Goal: Task Accomplishment & Management: Manage account settings

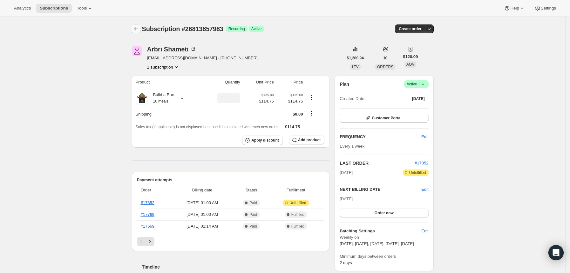
click at [139, 28] on icon "Subscriptions" at bounding box center [136, 29] width 6 height 6
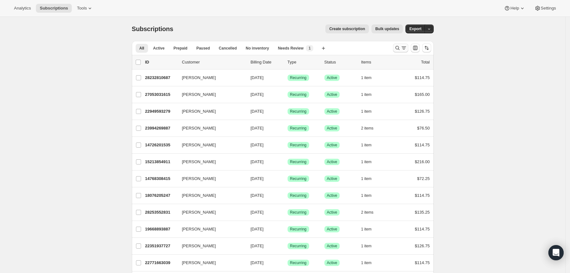
click at [395, 50] on button "Search and filter results" at bounding box center [400, 48] width 15 height 9
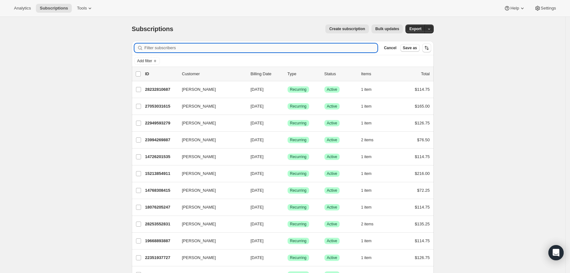
click at [290, 50] on input "Filter subscribers" at bounding box center [260, 48] width 233 height 9
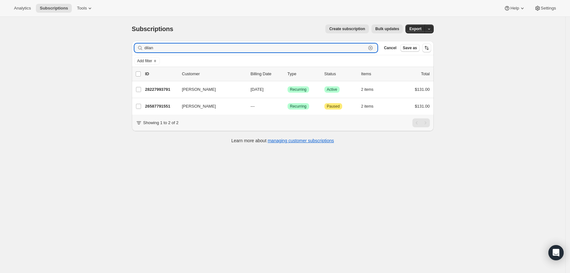
type input "dilan"
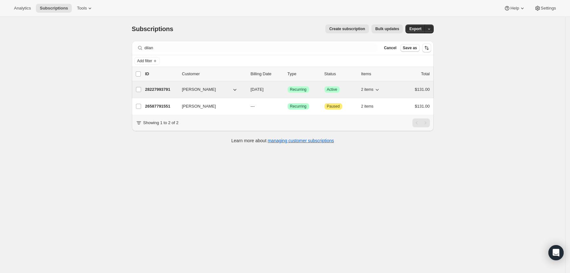
click at [163, 89] on p "28227993791" at bounding box center [161, 89] width 32 height 6
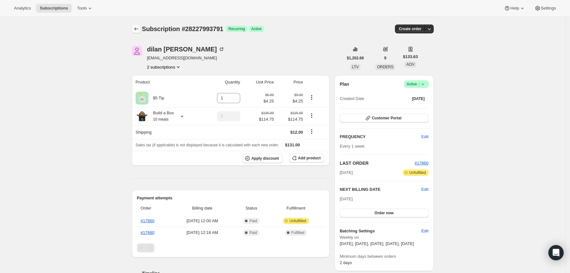
click at [137, 31] on icon "Subscriptions" at bounding box center [136, 29] width 6 height 6
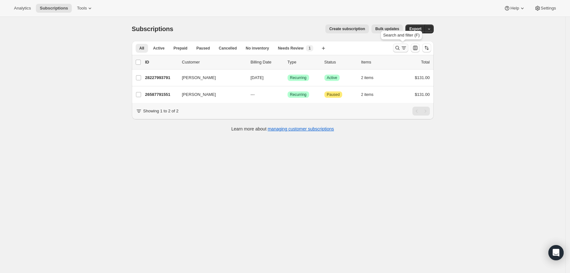
click at [399, 47] on icon "Search and filter results" at bounding box center [397, 48] width 6 height 6
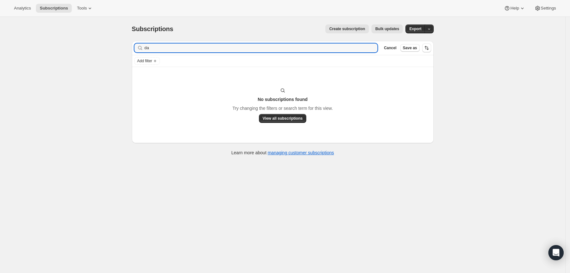
type input "d"
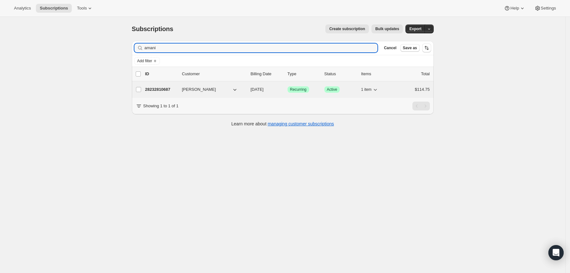
type input "amani"
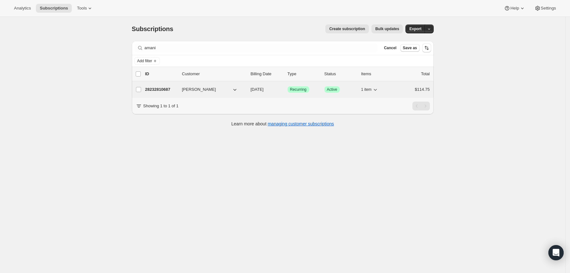
click at [166, 85] on div "28232810687 [PERSON_NAME] [DATE] Success Recurring Success Active 1 item $114.75" at bounding box center [287, 89] width 285 height 9
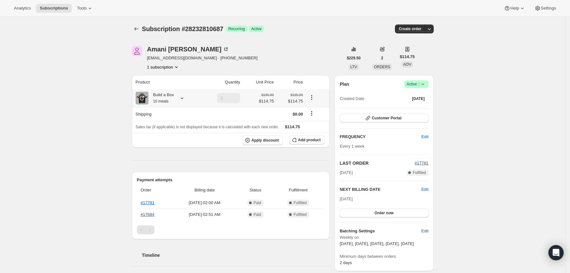
click at [183, 99] on icon at bounding box center [182, 98] width 6 height 6
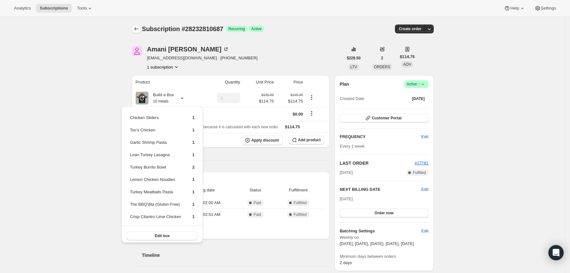
click at [139, 27] on icon "Subscriptions" at bounding box center [136, 29] width 6 height 6
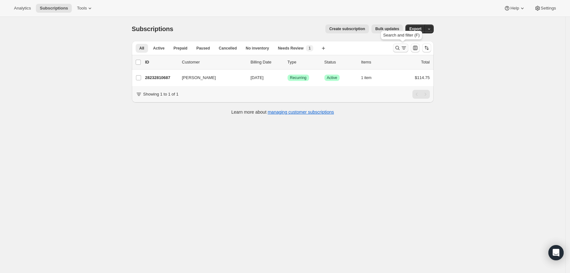
click at [395, 49] on button "Search and filter results" at bounding box center [400, 48] width 15 height 9
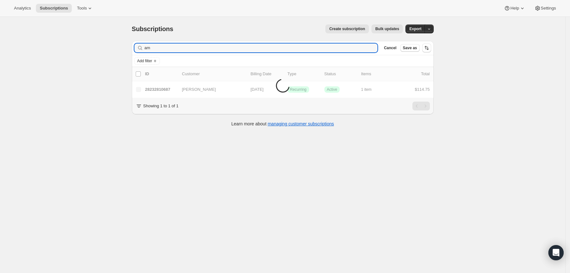
type input "a"
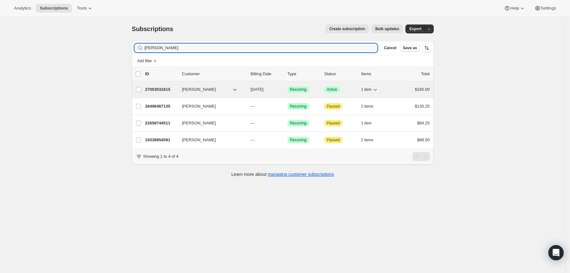
type input "[PERSON_NAME]"
click at [160, 89] on p "27053031615" at bounding box center [161, 89] width 32 height 6
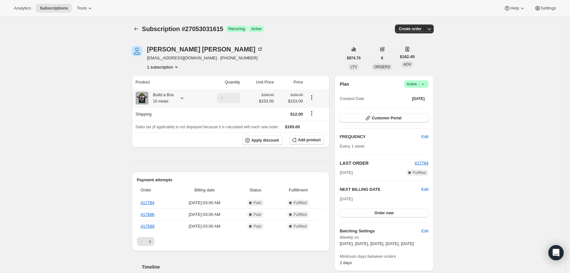
click at [185, 98] on icon at bounding box center [182, 98] width 6 height 6
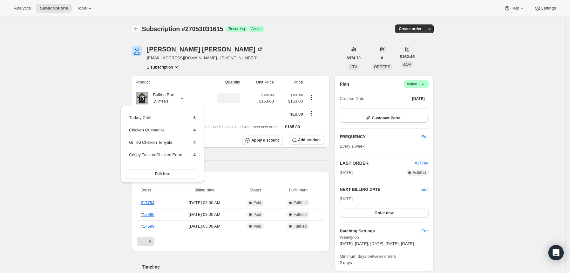
click at [137, 30] on icon "Subscriptions" at bounding box center [136, 29] width 6 height 6
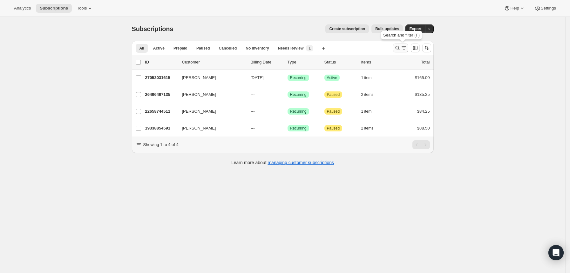
click at [397, 46] on icon "Search and filter results" at bounding box center [397, 48] width 6 height 6
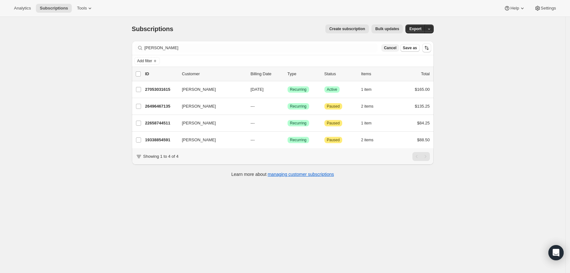
click at [385, 48] on span "Cancel" at bounding box center [390, 47] width 12 height 5
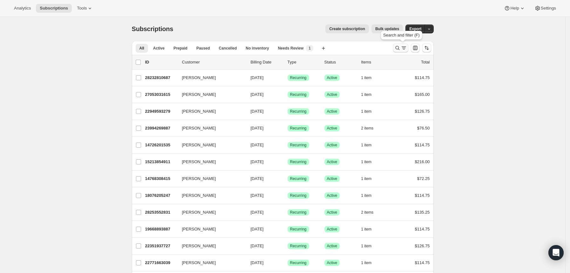
click at [403, 45] on icon "Search and filter results" at bounding box center [403, 48] width 6 height 6
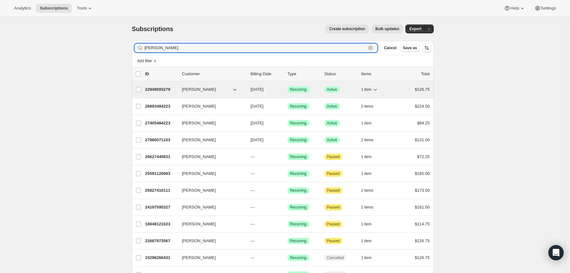
type input "[PERSON_NAME]"
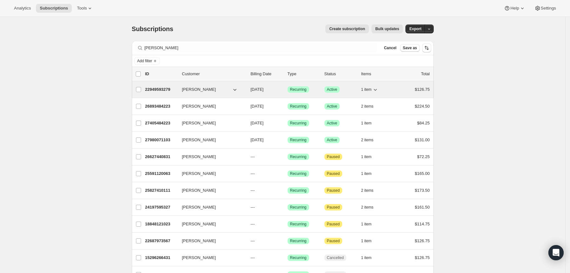
click at [166, 89] on p "22949593279" at bounding box center [161, 89] width 32 height 6
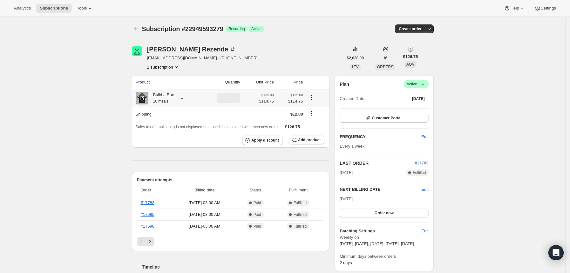
click at [184, 98] on icon at bounding box center [182, 98] width 6 height 6
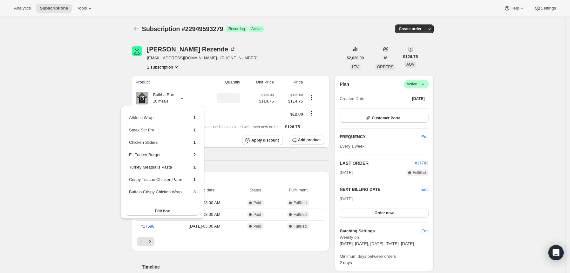
click at [304, 23] on div "Subscription #22949593279. This page is ready Subscription #22949593279 Success…" at bounding box center [283, 29] width 302 height 24
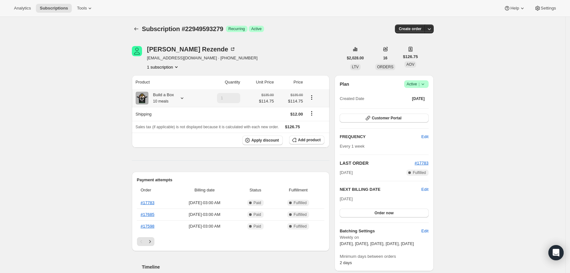
click at [183, 98] on icon at bounding box center [182, 98] width 6 height 6
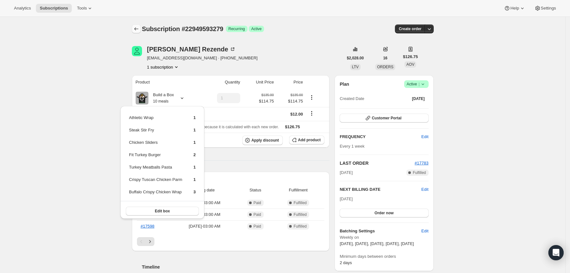
click at [139, 28] on icon "Subscriptions" at bounding box center [136, 29] width 6 height 6
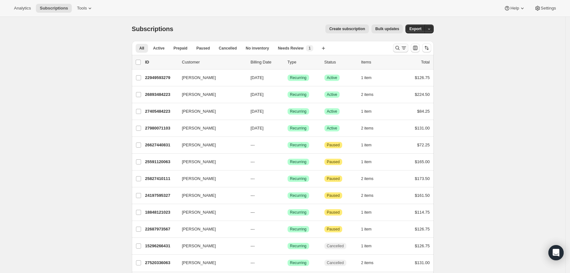
click at [399, 48] on icon "Search and filter results" at bounding box center [397, 48] width 6 height 6
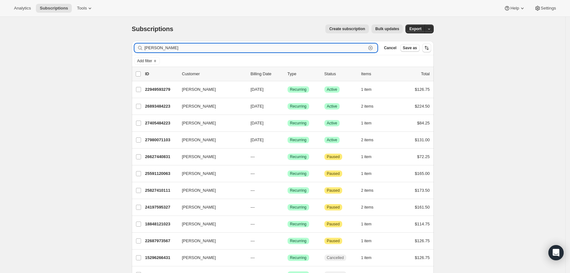
click at [336, 50] on input "[PERSON_NAME]" at bounding box center [255, 48] width 222 height 9
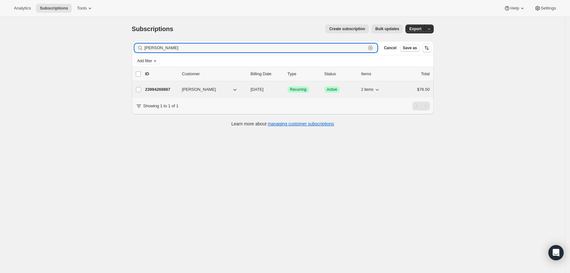
type input "[PERSON_NAME]"
click at [168, 90] on p "23994269887" at bounding box center [161, 89] width 32 height 6
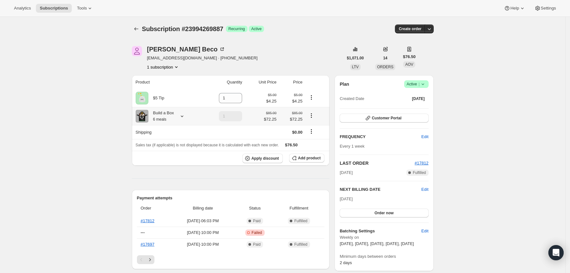
click at [185, 117] on icon at bounding box center [182, 116] width 6 height 6
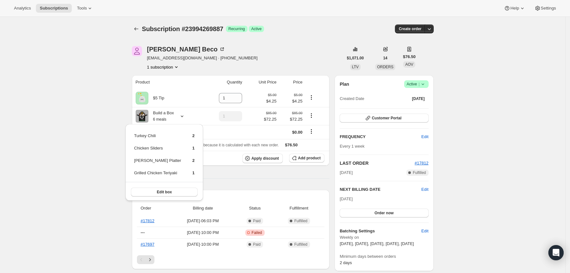
click at [134, 22] on div "Subscription #23994269887. This page is ready Subscription #23994269887 Success…" at bounding box center [283, 29] width 302 height 24
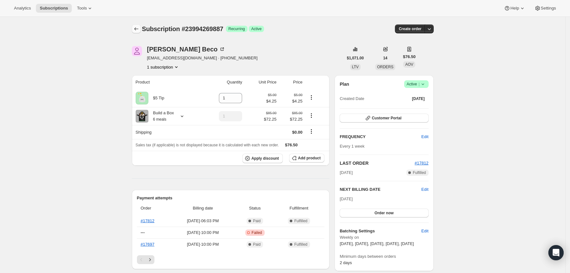
click at [136, 25] on button "Subscriptions" at bounding box center [136, 28] width 9 height 9
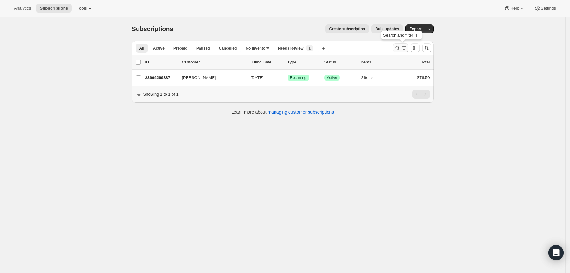
click at [398, 49] on icon "Search and filter results" at bounding box center [397, 48] width 4 height 4
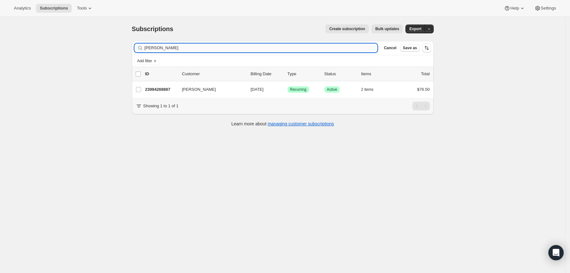
click at [287, 52] on input "[PERSON_NAME]" at bounding box center [260, 48] width 233 height 9
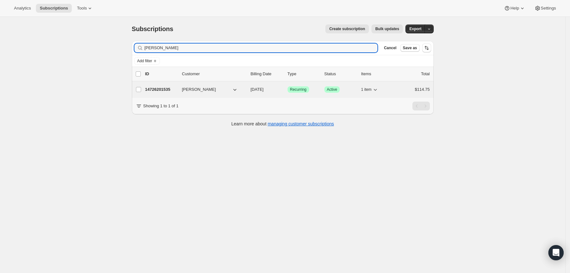
type input "[PERSON_NAME]"
click at [165, 89] on p "14726201535" at bounding box center [161, 89] width 32 height 6
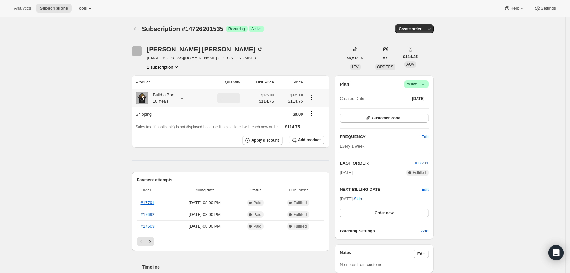
click at [184, 101] on icon at bounding box center [182, 98] width 6 height 6
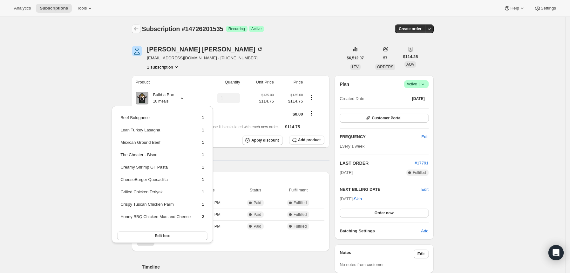
click at [139, 28] on icon "Subscriptions" at bounding box center [136, 29] width 6 height 6
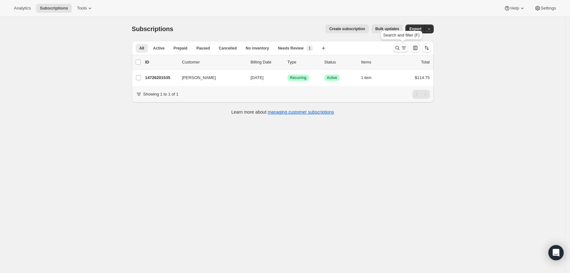
click at [399, 49] on icon "Search and filter results" at bounding box center [397, 48] width 6 height 6
click at [398, 46] on icon "Search and filter results" at bounding box center [397, 48] width 6 height 6
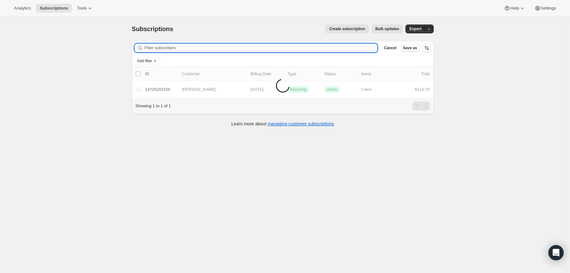
click at [358, 50] on input "Filter subscribers" at bounding box center [260, 48] width 233 height 9
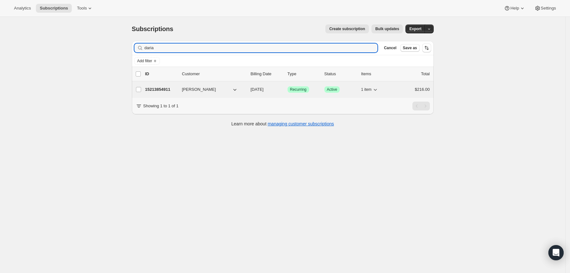
type input "daria"
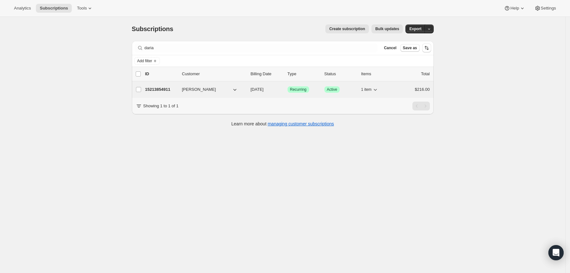
click at [168, 87] on p "15213854911" at bounding box center [161, 89] width 32 height 6
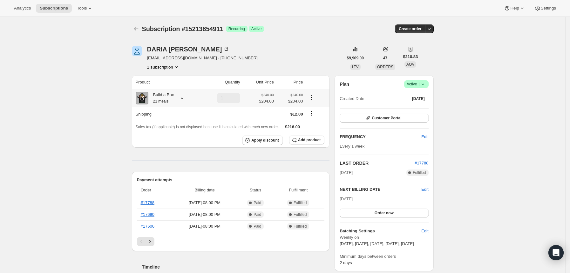
click at [183, 98] on icon at bounding box center [182, 98] width 3 height 2
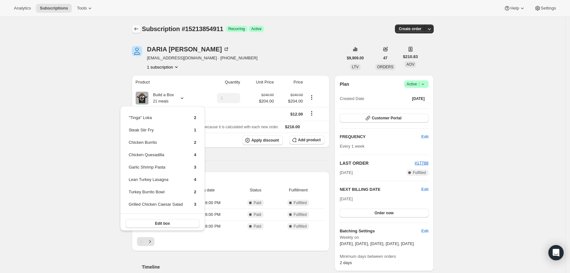
click at [138, 30] on icon "Subscriptions" at bounding box center [136, 29] width 6 height 6
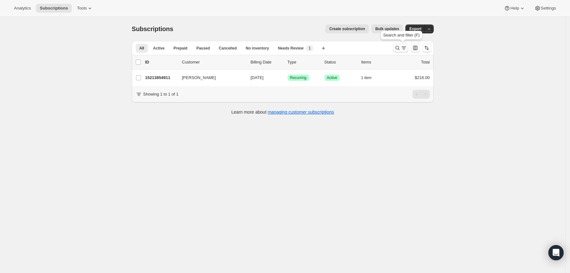
click at [398, 47] on icon "Search and filter results" at bounding box center [397, 48] width 6 height 6
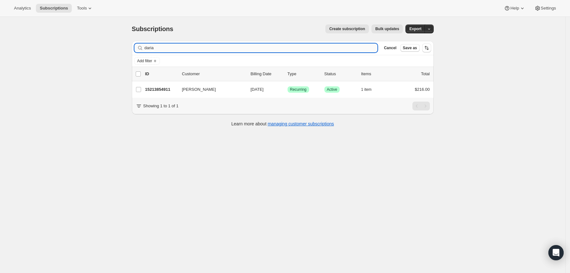
click at [339, 51] on input "daria" at bounding box center [260, 48] width 233 height 9
type input "d"
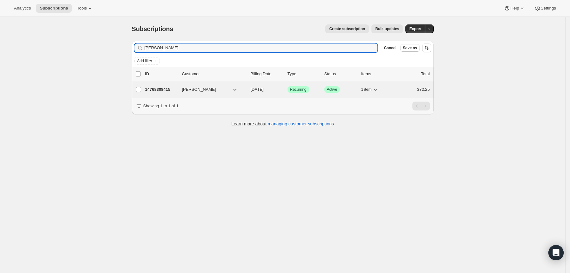
type input "[PERSON_NAME]"
click at [166, 89] on p "14768308415" at bounding box center [161, 89] width 32 height 6
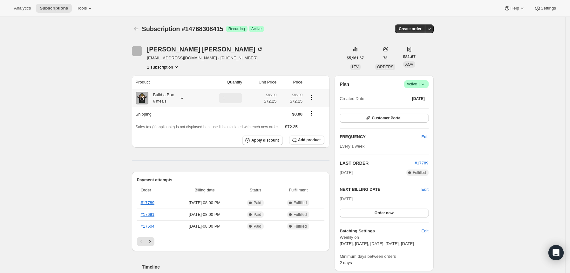
click at [185, 97] on icon at bounding box center [182, 98] width 6 height 6
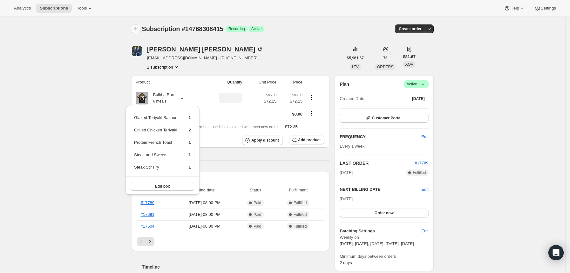
click at [137, 30] on icon "Subscriptions" at bounding box center [136, 28] width 4 height 3
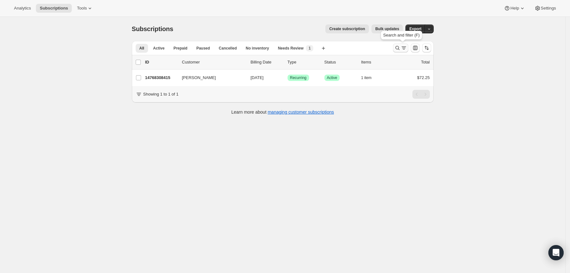
click at [399, 52] on button "Search and filter results" at bounding box center [400, 48] width 15 height 9
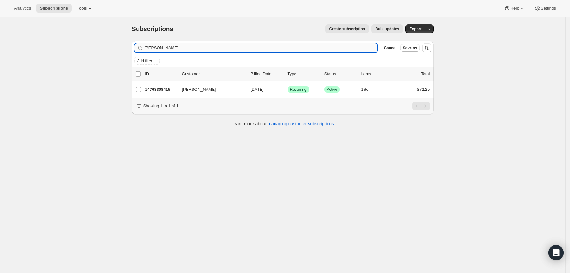
click at [337, 47] on input "[PERSON_NAME]" at bounding box center [260, 48] width 233 height 9
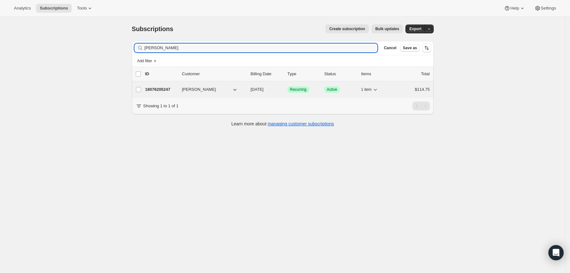
type input "[PERSON_NAME]"
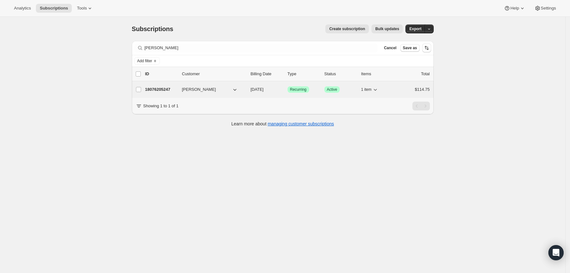
click at [167, 87] on p "18076205247" at bounding box center [161, 89] width 32 height 6
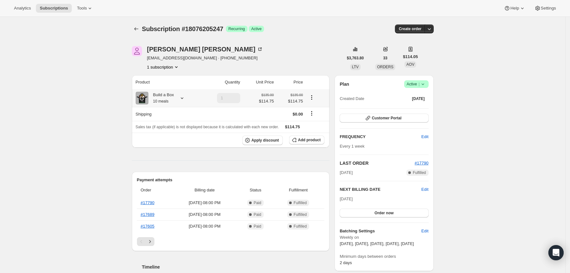
click at [184, 97] on icon at bounding box center [182, 98] width 6 height 6
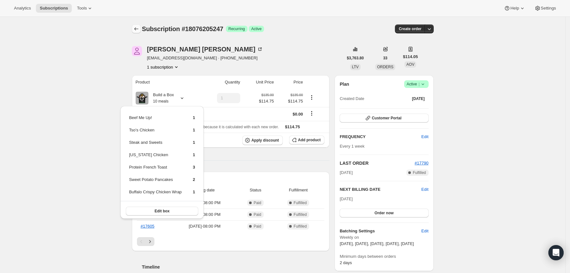
click at [135, 31] on icon "Subscriptions" at bounding box center [136, 29] width 6 height 6
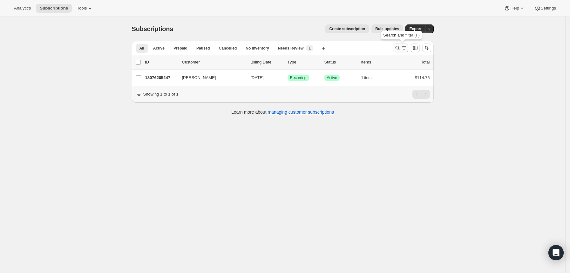
click at [400, 48] on icon "Search and filter results" at bounding box center [397, 48] width 6 height 6
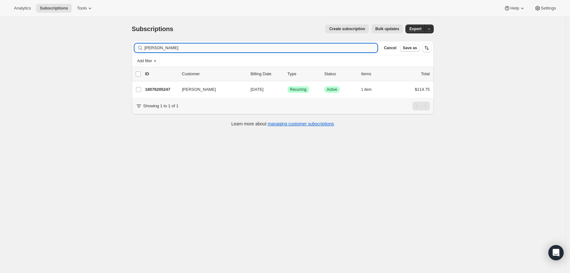
click at [307, 48] on input "[PERSON_NAME]" at bounding box center [260, 48] width 233 height 9
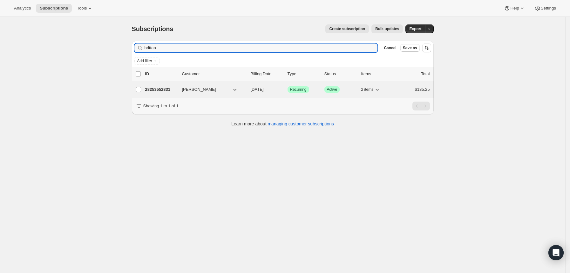
type input "brittan"
click at [169, 86] on div "28253552831 [PERSON_NAME] [DATE] Success Recurring Success Active 2 items $135.…" at bounding box center [287, 89] width 285 height 9
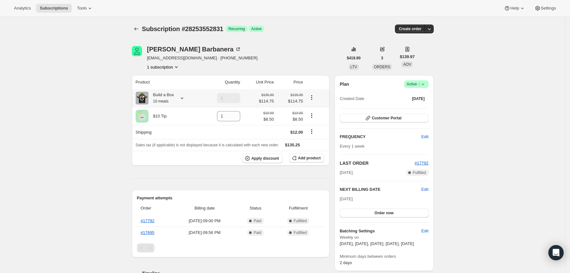
click at [185, 97] on icon at bounding box center [182, 98] width 6 height 6
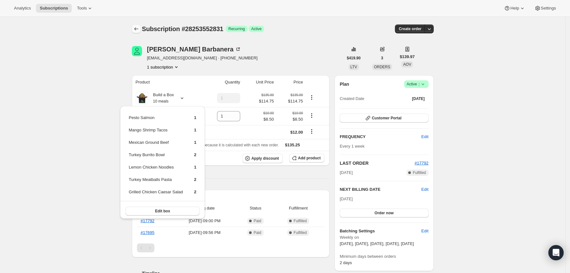
click at [141, 29] on button "Subscriptions" at bounding box center [136, 28] width 9 height 9
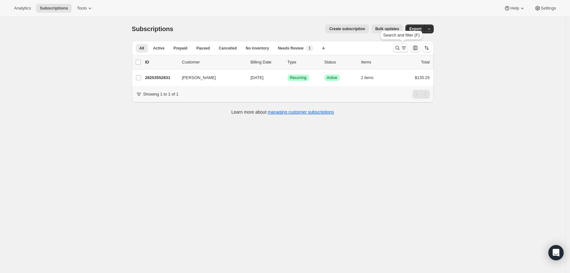
click at [399, 47] on icon "Search and filter results" at bounding box center [397, 48] width 6 height 6
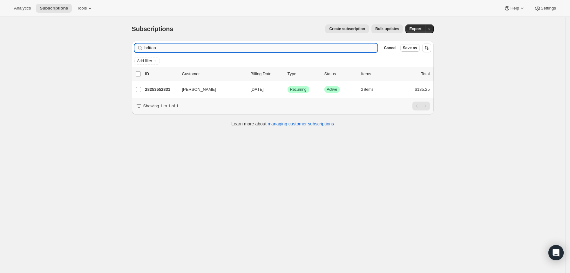
click at [321, 50] on input "brittan" at bounding box center [260, 48] width 233 height 9
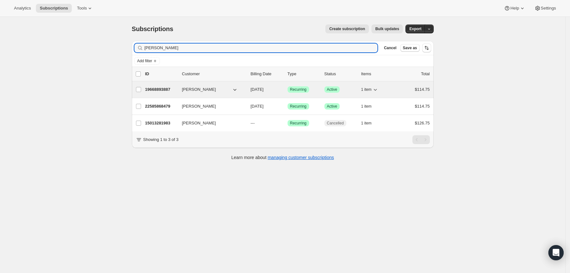
type input "[PERSON_NAME]"
click at [167, 89] on p "19668893887" at bounding box center [161, 89] width 32 height 6
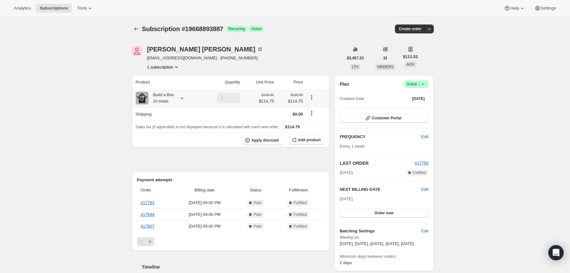
click at [180, 98] on div at bounding box center [180, 98] width 9 height 6
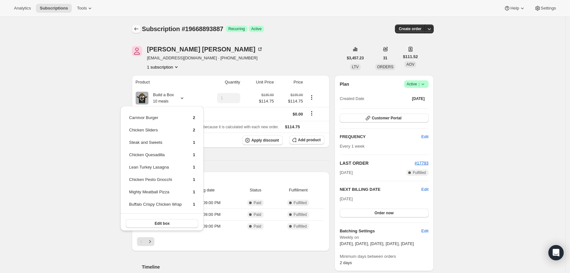
click at [141, 31] on button "Subscriptions" at bounding box center [136, 28] width 9 height 9
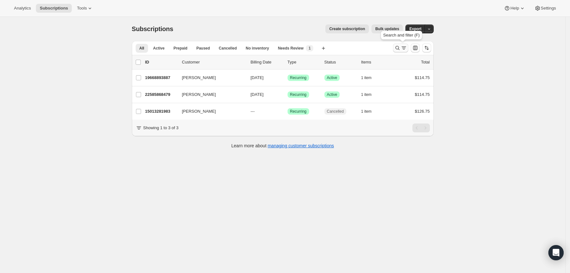
click at [398, 47] on icon "Search and filter results" at bounding box center [397, 48] width 6 height 6
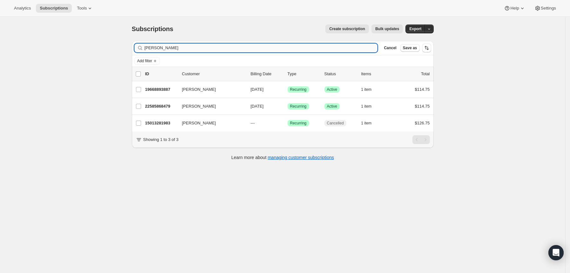
click at [319, 47] on input "[PERSON_NAME]" at bounding box center [260, 48] width 233 height 9
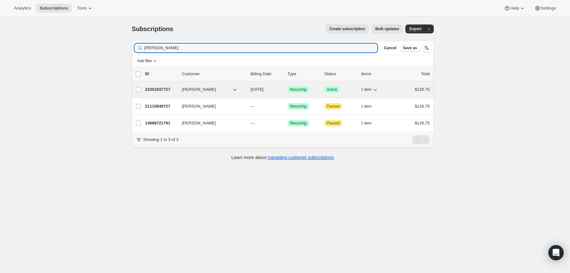
type input "[PERSON_NAME]"
click at [167, 90] on p "22351937727" at bounding box center [161, 89] width 32 height 6
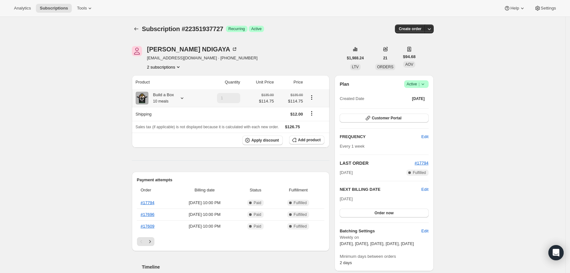
click at [185, 97] on icon at bounding box center [182, 98] width 6 height 6
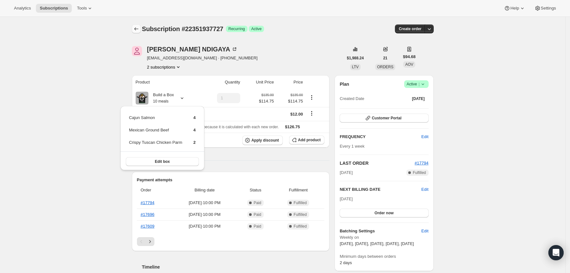
click at [137, 25] on button "Subscriptions" at bounding box center [136, 28] width 9 height 9
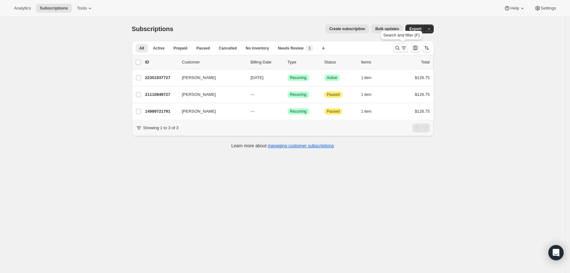
click at [404, 48] on icon "Search and filter results" at bounding box center [403, 48] width 6 height 6
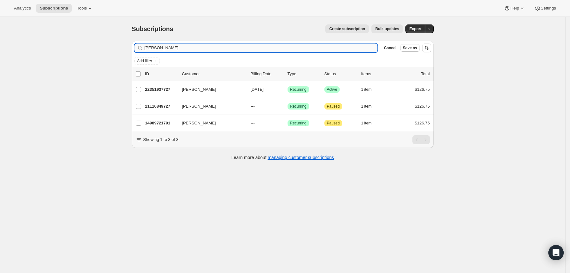
click at [310, 49] on input "[PERSON_NAME]" at bounding box center [260, 48] width 233 height 9
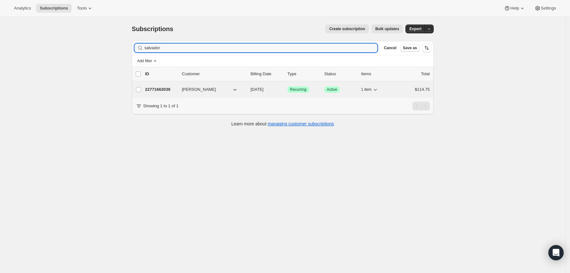
type input "salvador"
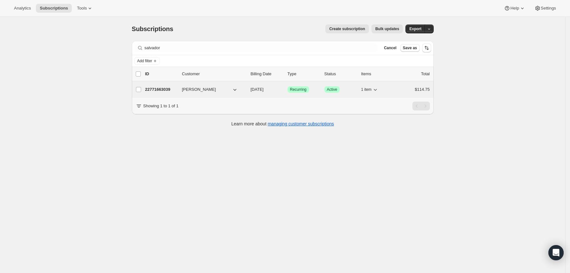
click at [169, 91] on p "22771663039" at bounding box center [161, 89] width 32 height 6
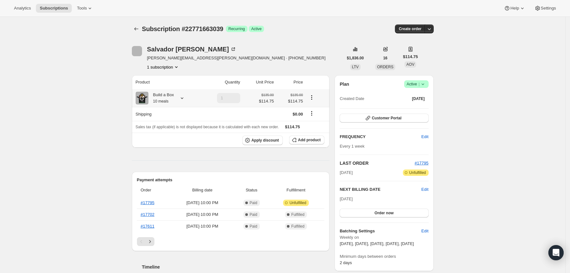
click at [183, 97] on icon at bounding box center [182, 98] width 6 height 6
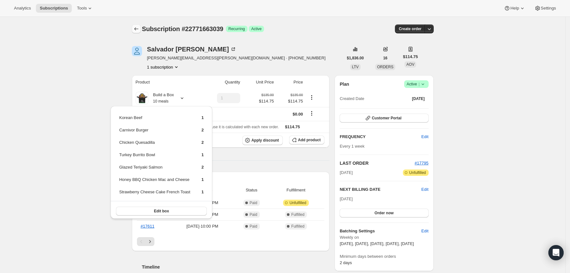
click at [139, 30] on icon "Subscriptions" at bounding box center [136, 29] width 6 height 6
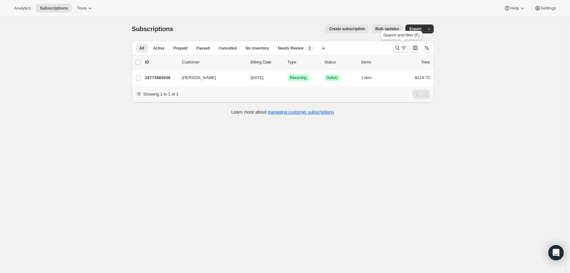
click at [400, 48] on icon "Search and filter results" at bounding box center [397, 48] width 6 height 6
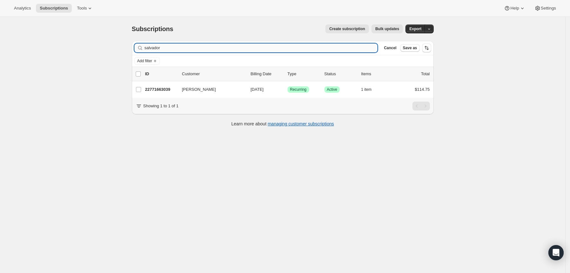
click at [342, 49] on input "salvador" at bounding box center [260, 48] width 233 height 9
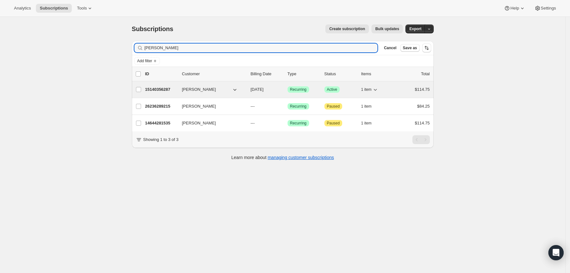
type input "[PERSON_NAME]"
click at [167, 89] on p "15140356287" at bounding box center [161, 89] width 32 height 6
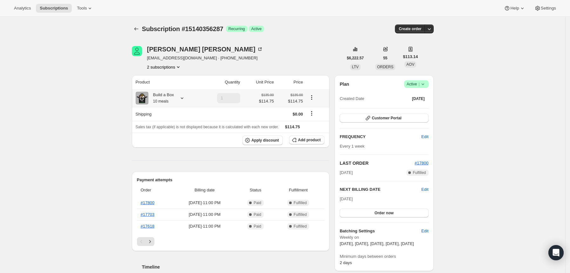
click at [184, 97] on icon at bounding box center [182, 98] width 6 height 6
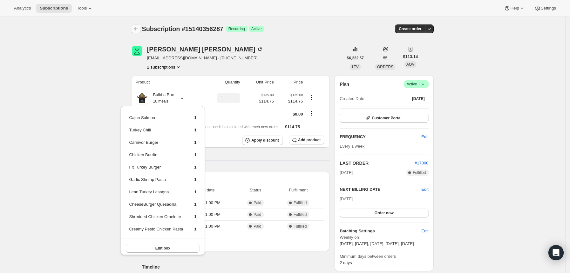
click at [137, 28] on icon "Subscriptions" at bounding box center [136, 29] width 6 height 6
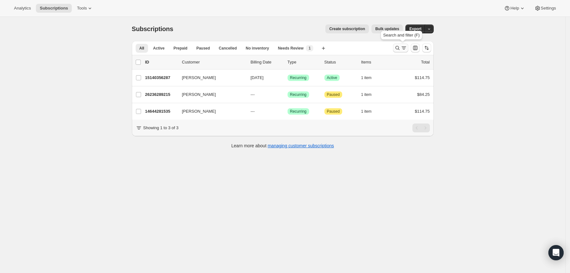
click at [399, 50] on icon "Search and filter results" at bounding box center [397, 48] width 4 height 4
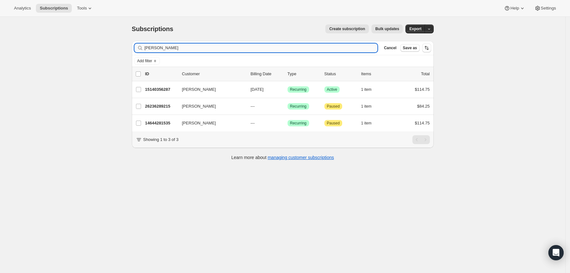
click at [340, 48] on input "[PERSON_NAME]" at bounding box center [260, 48] width 233 height 9
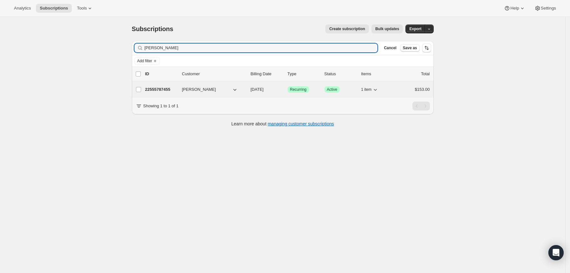
type input "[PERSON_NAME]"
click at [168, 87] on p "22555787455" at bounding box center [161, 89] width 32 height 6
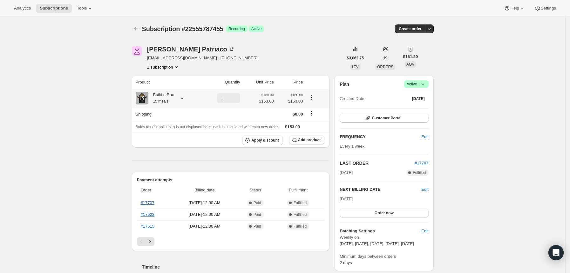
click at [185, 98] on icon at bounding box center [182, 98] width 6 height 6
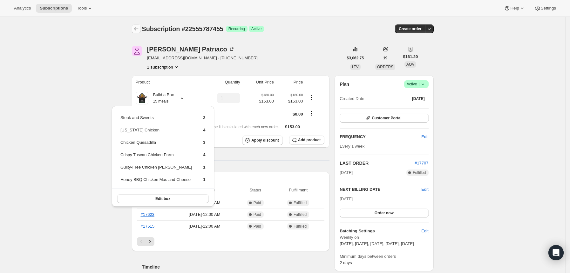
click at [139, 31] on icon "Subscriptions" at bounding box center [136, 29] width 6 height 6
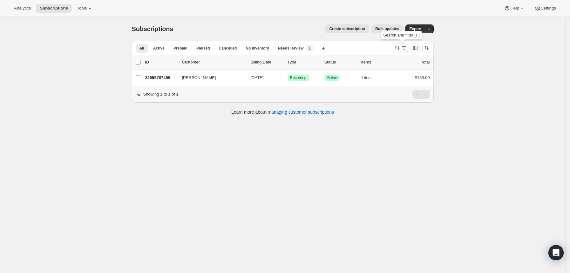
click at [399, 47] on icon "Search and filter results" at bounding box center [397, 48] width 6 height 6
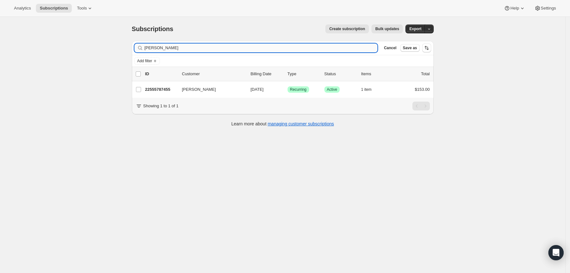
click at [339, 45] on input "[PERSON_NAME]" at bounding box center [260, 48] width 233 height 9
click at [338, 46] on input "[PERSON_NAME]" at bounding box center [260, 48] width 233 height 9
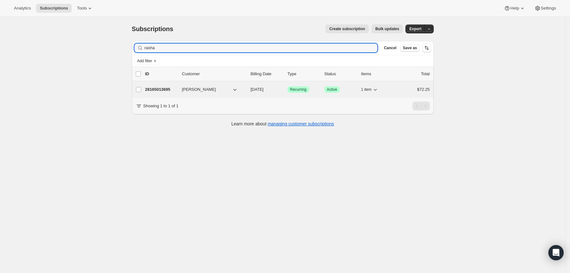
type input "rasha"
click at [168, 90] on p "28165013695" at bounding box center [161, 89] width 32 height 6
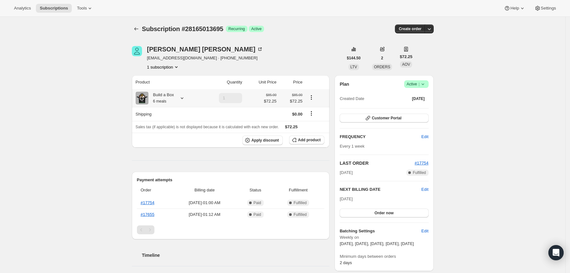
click at [184, 100] on icon at bounding box center [182, 98] width 6 height 6
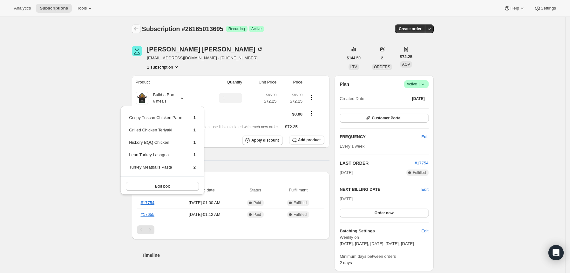
click at [135, 29] on icon "Subscriptions" at bounding box center [136, 29] width 6 height 6
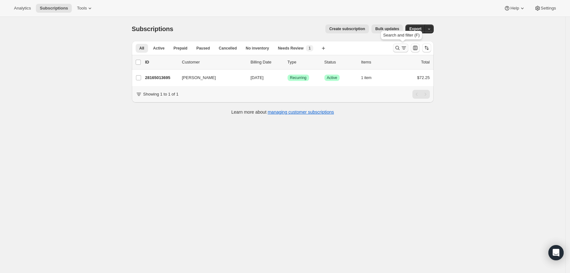
click at [402, 47] on icon "Search and filter results" at bounding box center [403, 48] width 6 height 6
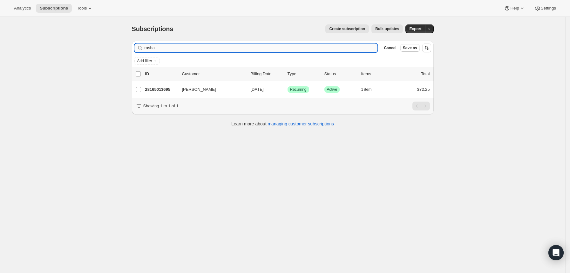
click at [305, 47] on input "rasha" at bounding box center [260, 48] width 233 height 9
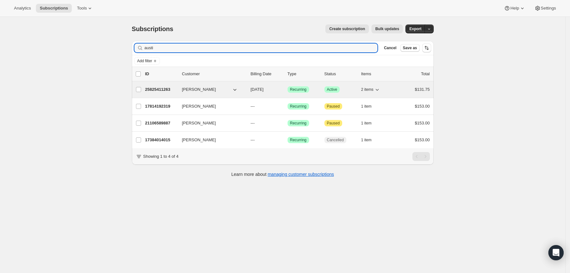
type input "austi"
click at [161, 92] on p "25825411263" at bounding box center [161, 89] width 32 height 6
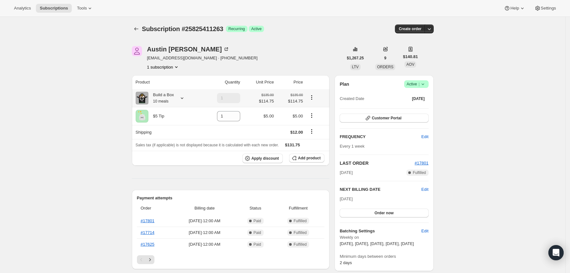
click at [184, 99] on icon at bounding box center [182, 98] width 6 height 6
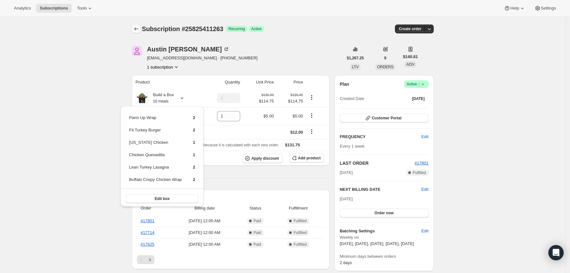
click at [138, 29] on icon "Subscriptions" at bounding box center [136, 29] width 6 height 6
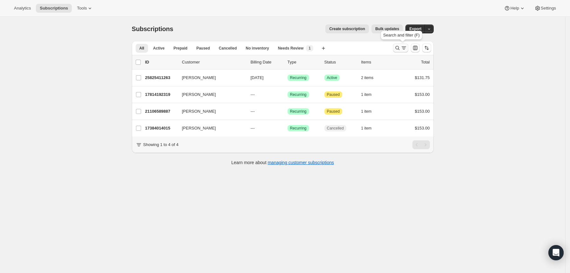
click at [400, 49] on icon "Search and filter results" at bounding box center [397, 48] width 6 height 6
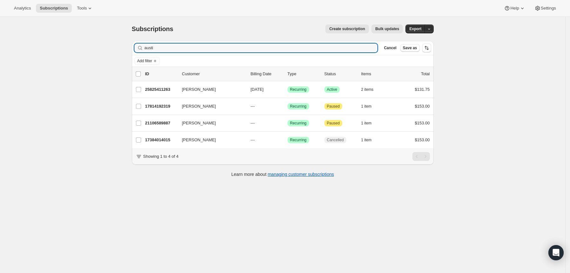
click at [298, 48] on input "austi" at bounding box center [260, 48] width 233 height 9
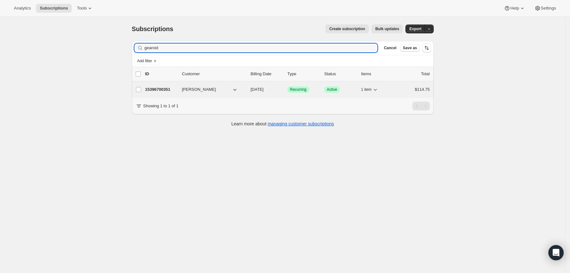
type input "gearoid"
click at [164, 89] on p "15396700351" at bounding box center [161, 89] width 32 height 6
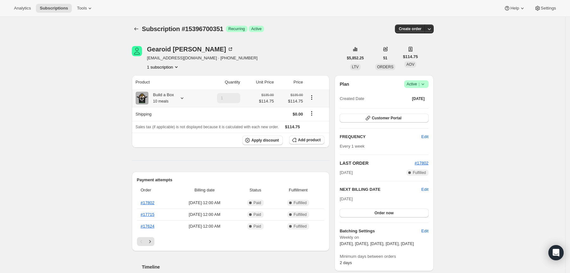
click at [183, 99] on icon at bounding box center [182, 98] width 3 height 2
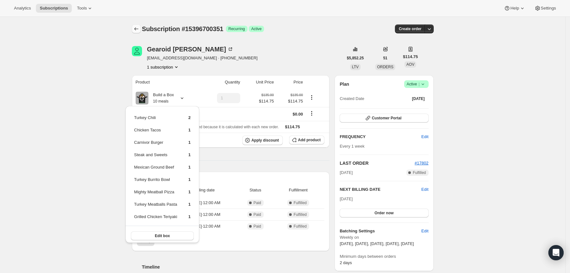
click at [137, 29] on icon "Subscriptions" at bounding box center [136, 29] width 6 height 6
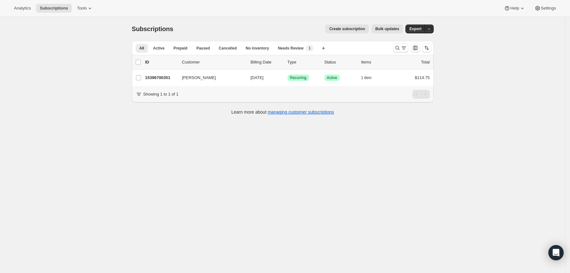
click at [394, 51] on div at bounding box center [411, 48] width 43 height 13
click at [399, 47] on icon "Search and filter results" at bounding box center [397, 48] width 6 height 6
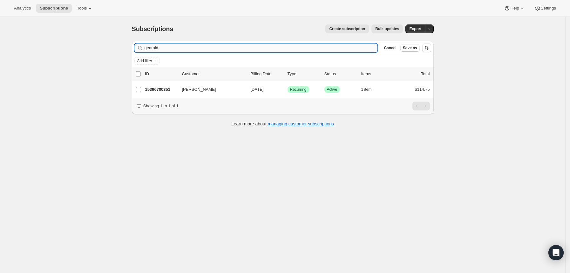
click at [351, 47] on input "gearoid" at bounding box center [260, 48] width 233 height 9
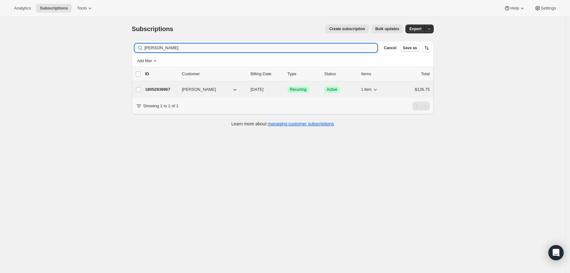
type input "[PERSON_NAME]"
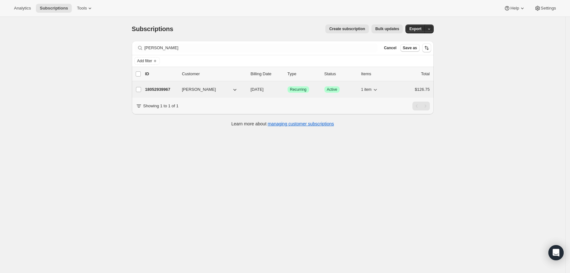
click at [166, 87] on p "18052939967" at bounding box center [161, 89] width 32 height 6
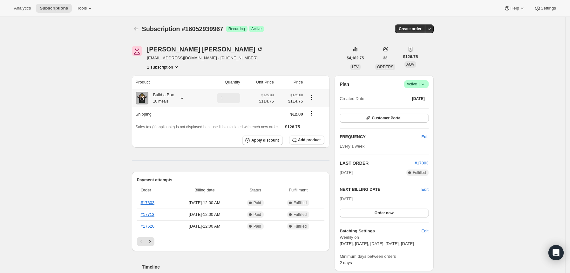
click at [183, 97] on icon at bounding box center [182, 98] width 6 height 6
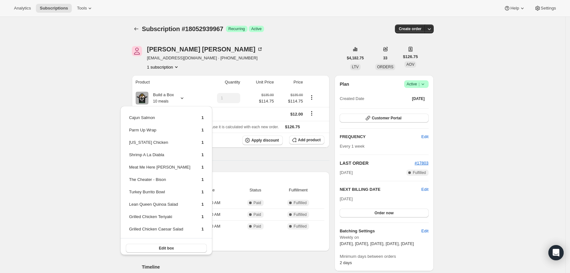
click at [139, 23] on div "Subscription #18052939967. This page is ready Subscription #18052939967 Success…" at bounding box center [283, 29] width 302 height 24
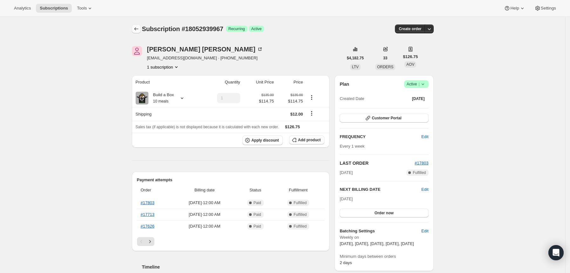
click at [139, 28] on icon "Subscriptions" at bounding box center [136, 29] width 6 height 6
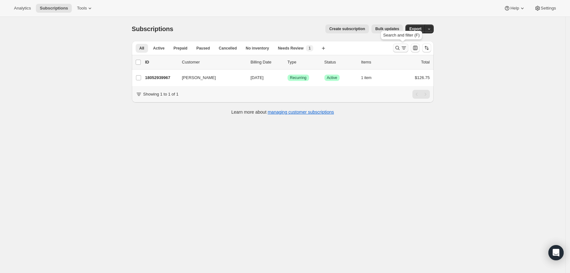
click at [398, 48] on icon "Search and filter results" at bounding box center [397, 48] width 4 height 4
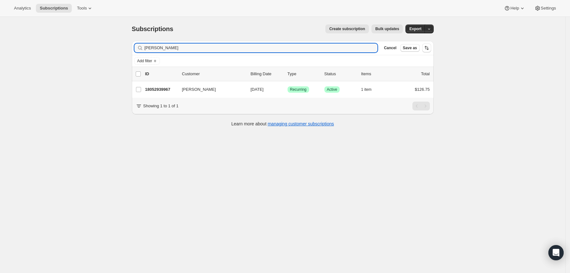
click at [351, 50] on input "[PERSON_NAME]" at bounding box center [260, 48] width 233 height 9
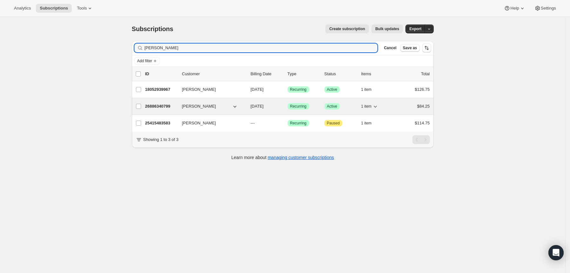
type input "[PERSON_NAME]"
click at [167, 107] on p "26886340799" at bounding box center [161, 106] width 32 height 6
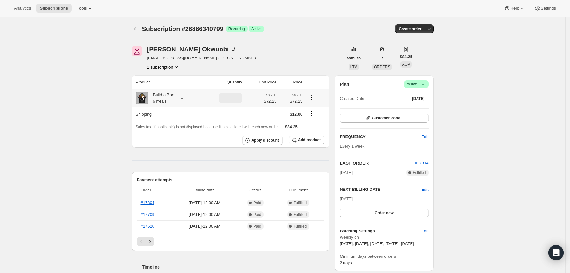
click at [184, 97] on icon at bounding box center [182, 98] width 6 height 6
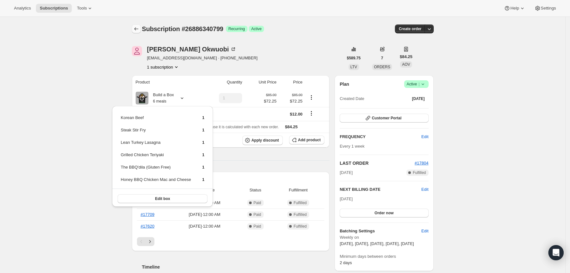
click at [134, 28] on button "Subscriptions" at bounding box center [136, 28] width 9 height 9
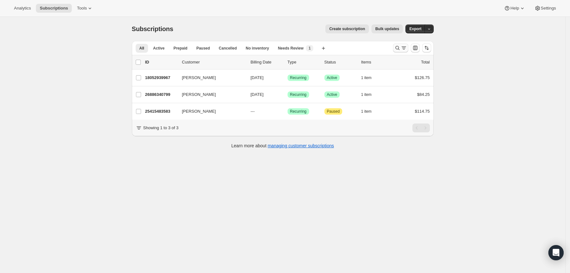
click at [397, 50] on icon "Search and filter results" at bounding box center [397, 48] width 6 height 6
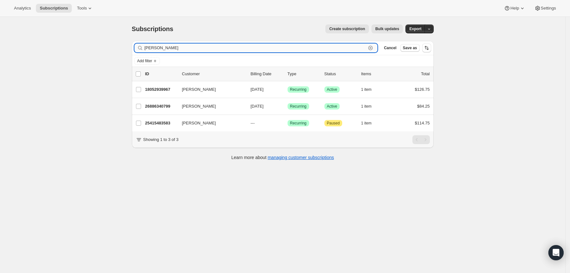
click at [353, 51] on input "[PERSON_NAME]" at bounding box center [255, 48] width 222 height 9
click at [347, 49] on input "[PERSON_NAME]" at bounding box center [255, 48] width 222 height 9
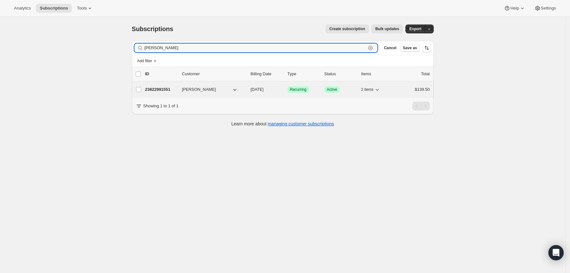
type input "[PERSON_NAME]"
click at [165, 88] on p "23822991551" at bounding box center [161, 89] width 32 height 6
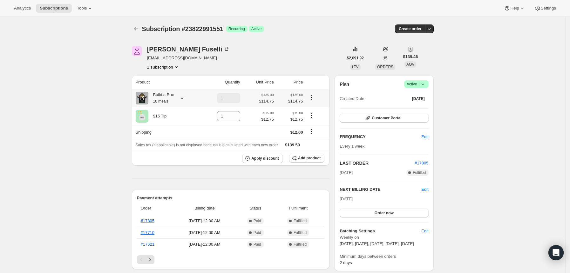
click at [185, 98] on icon at bounding box center [182, 98] width 6 height 6
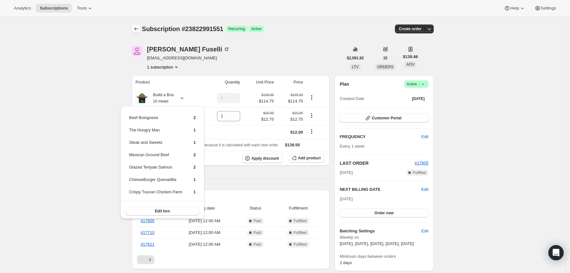
click at [138, 28] on icon "Subscriptions" at bounding box center [136, 29] width 6 height 6
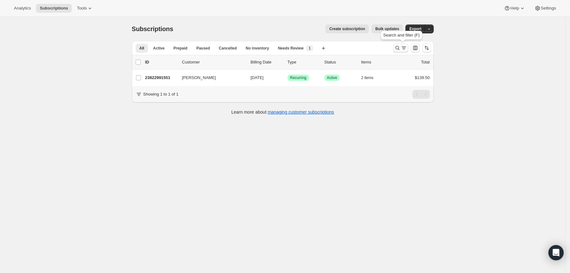
click at [397, 48] on icon "Search and filter results" at bounding box center [397, 48] width 6 height 6
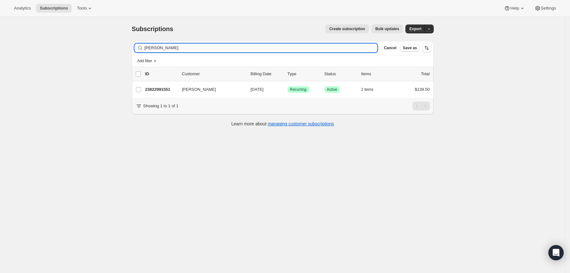
click at [311, 48] on input "[PERSON_NAME]" at bounding box center [260, 48] width 233 height 9
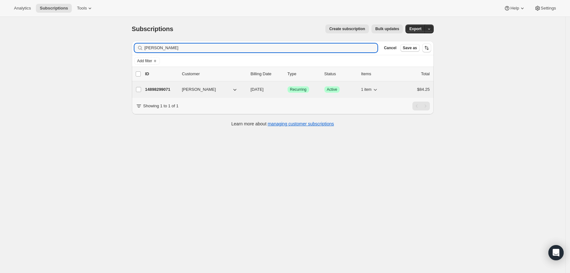
type input "[PERSON_NAME]"
click at [171, 89] on p "14898299071" at bounding box center [161, 89] width 32 height 6
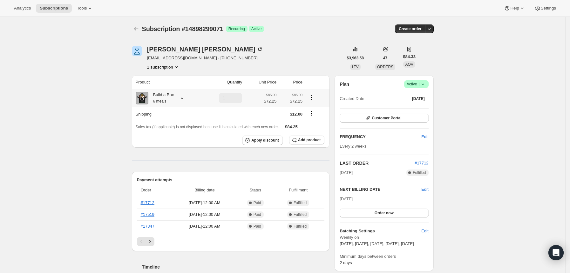
click at [183, 98] on icon at bounding box center [182, 98] width 3 height 2
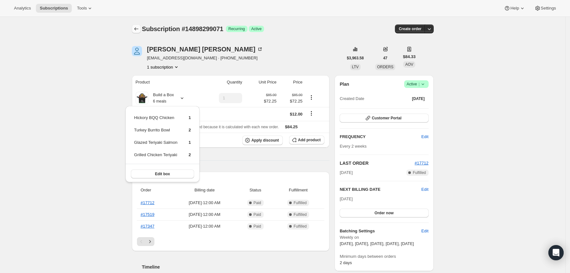
click at [139, 27] on icon "Subscriptions" at bounding box center [136, 29] width 6 height 6
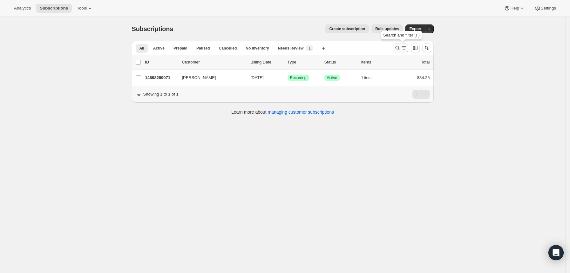
click at [402, 44] on button "Search and filter results" at bounding box center [400, 48] width 15 height 9
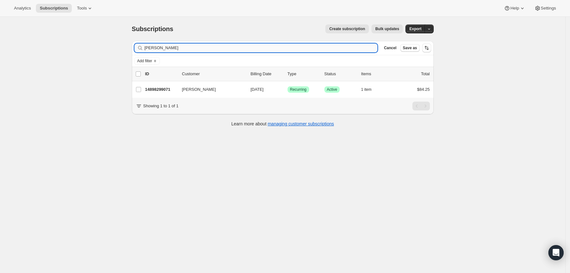
click at [342, 47] on input "[PERSON_NAME]" at bounding box center [260, 48] width 233 height 9
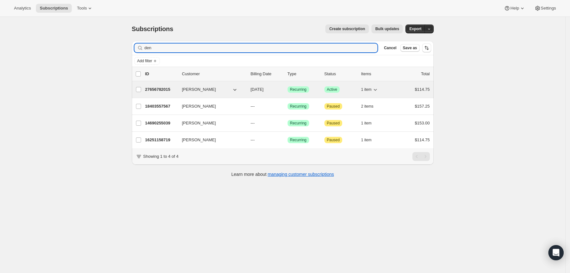
type input "den"
click at [162, 90] on p "27656782015" at bounding box center [161, 89] width 32 height 6
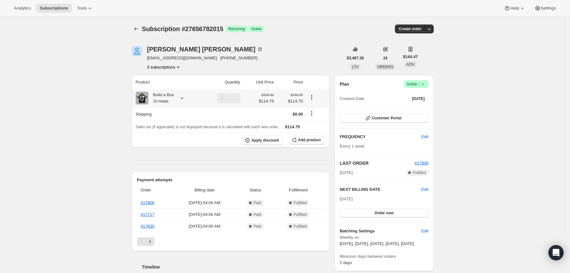
click at [185, 96] on icon at bounding box center [182, 98] width 6 height 6
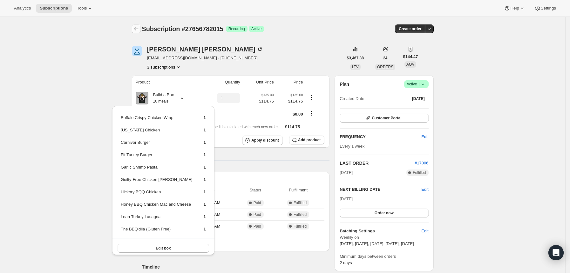
click at [139, 27] on icon "Subscriptions" at bounding box center [136, 29] width 6 height 6
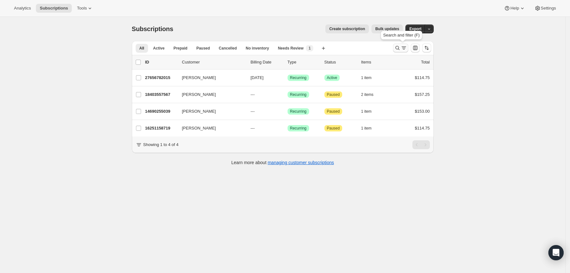
click at [400, 48] on icon "Search and filter results" at bounding box center [397, 48] width 6 height 6
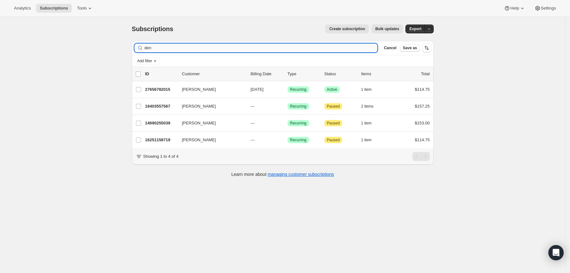
click at [345, 49] on input "den" at bounding box center [260, 48] width 233 height 9
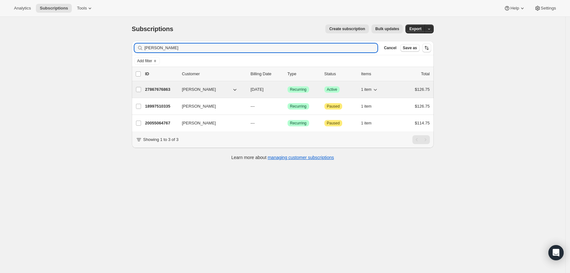
type input "[PERSON_NAME]"
click at [165, 90] on p "27867676863" at bounding box center [161, 89] width 32 height 6
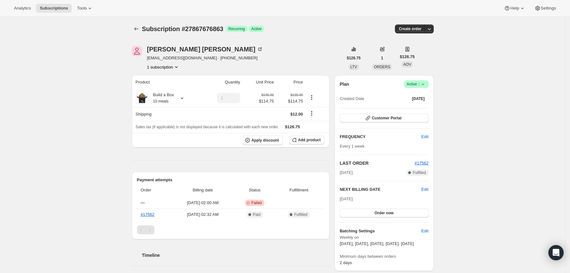
click at [425, 86] on icon at bounding box center [422, 84] width 6 height 6
click at [424, 95] on span "Pause subscription" at bounding box center [415, 96] width 35 height 5
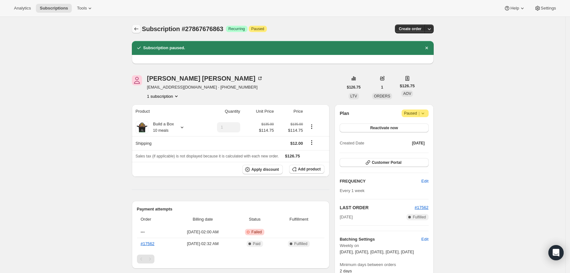
click at [138, 30] on icon "Subscriptions" at bounding box center [136, 29] width 6 height 6
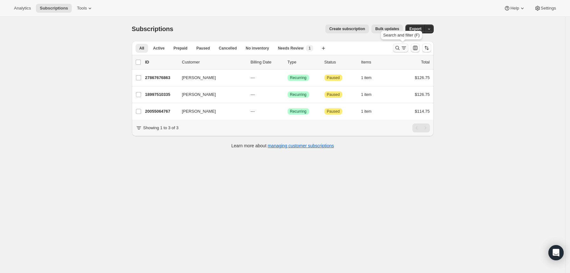
click at [402, 51] on icon "Search and filter results" at bounding box center [403, 48] width 6 height 6
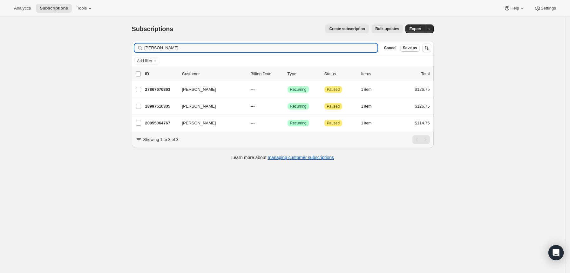
click at [339, 48] on input "[PERSON_NAME]" at bounding box center [260, 48] width 233 height 9
type input "[PERSON_NAME]"
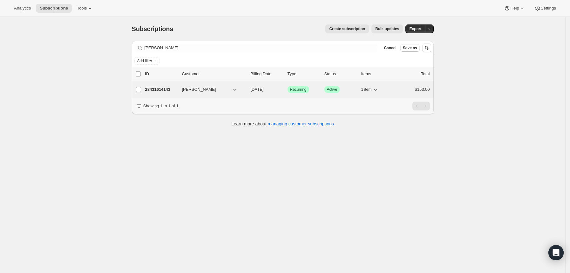
click at [162, 90] on p "28431614143" at bounding box center [161, 89] width 32 height 6
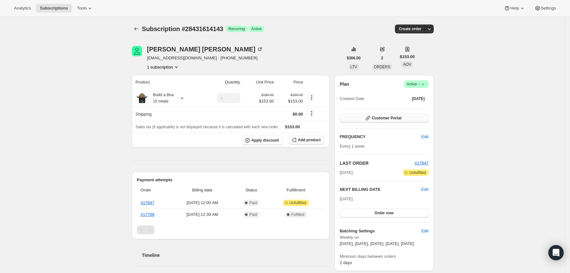
click at [397, 119] on span "Customer Portal" at bounding box center [387, 118] width 30 height 5
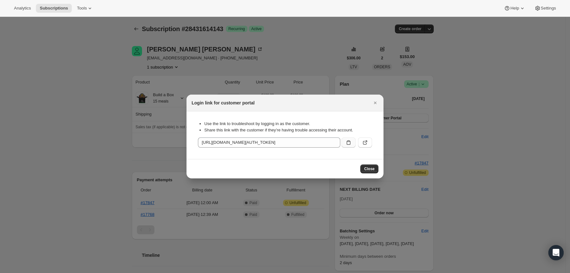
click at [345, 141] on button ":r57s:" at bounding box center [348, 142] width 14 height 10
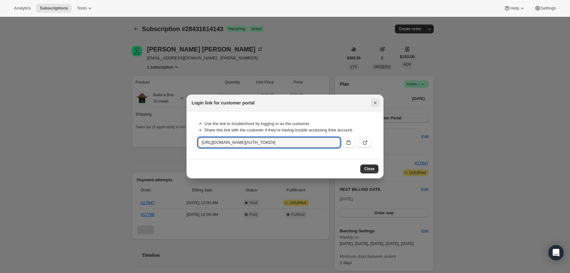
click at [375, 102] on icon "Close" at bounding box center [375, 103] width 6 height 6
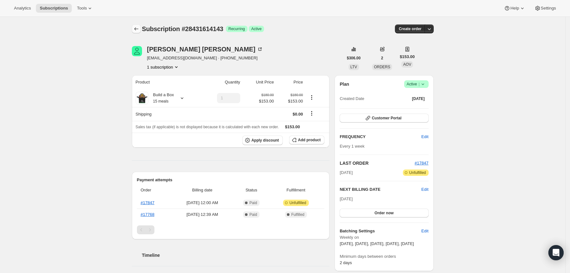
click at [139, 26] on icon "Subscriptions" at bounding box center [136, 29] width 6 height 6
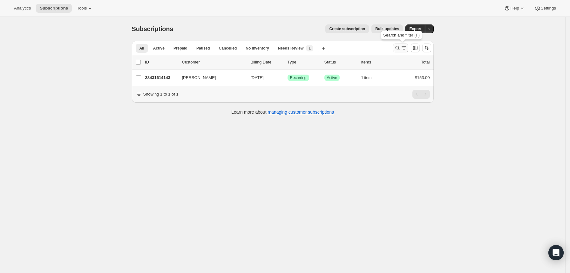
click at [400, 49] on icon "Search and filter results" at bounding box center [397, 48] width 6 height 6
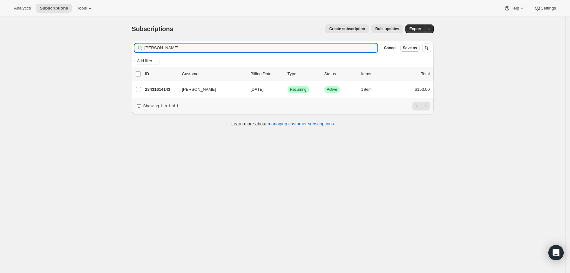
click at [344, 60] on div "Add filter" at bounding box center [282, 61] width 297 height 8
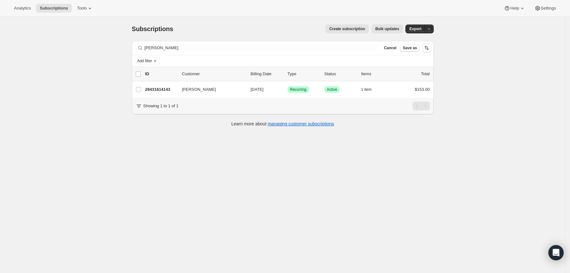
click at [322, 57] on div "Add filter" at bounding box center [283, 60] width 302 height 11
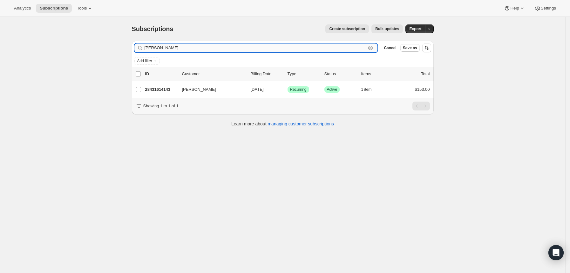
click at [315, 47] on input "[PERSON_NAME]" at bounding box center [255, 48] width 222 height 9
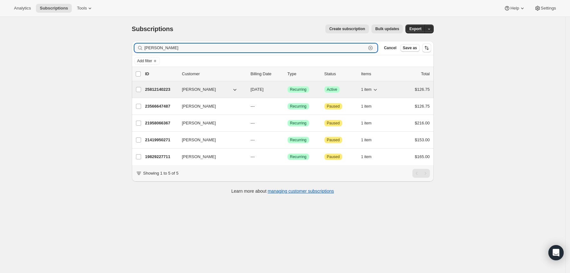
type input "[PERSON_NAME]"
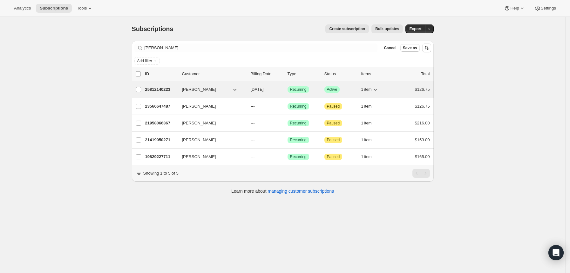
click at [169, 90] on p "25812140223" at bounding box center [161, 89] width 32 height 6
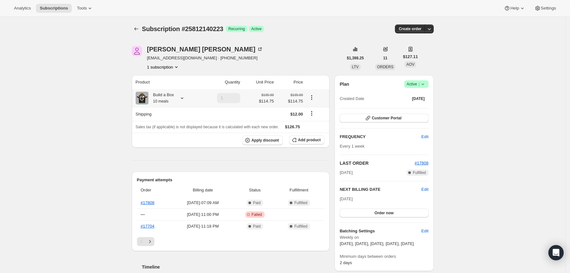
click at [183, 98] on icon at bounding box center [182, 98] width 6 height 6
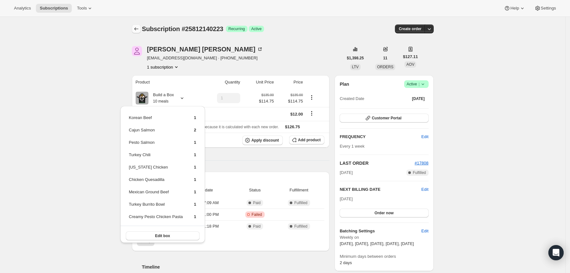
click at [135, 31] on icon "Subscriptions" at bounding box center [136, 29] width 6 height 6
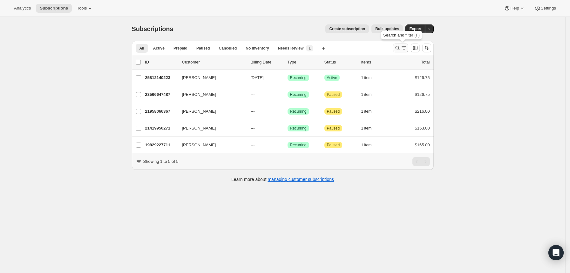
click at [398, 47] on icon "Search and filter results" at bounding box center [397, 48] width 4 height 4
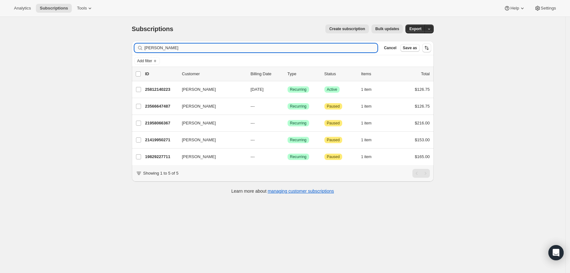
click at [345, 45] on input "[PERSON_NAME]" at bounding box center [260, 48] width 233 height 9
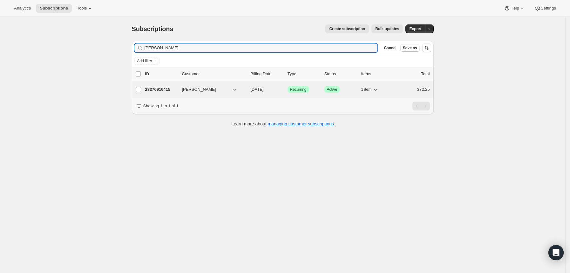
type input "[PERSON_NAME]"
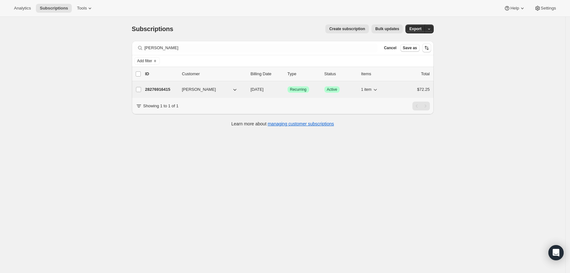
click at [170, 87] on p "28276916415" at bounding box center [161, 89] width 32 height 6
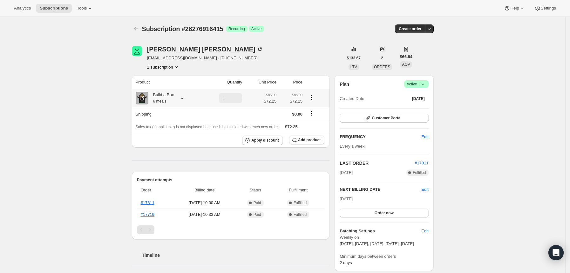
click at [184, 97] on icon at bounding box center [182, 98] width 6 height 6
